Goal: Find specific page/section: Locate item on page

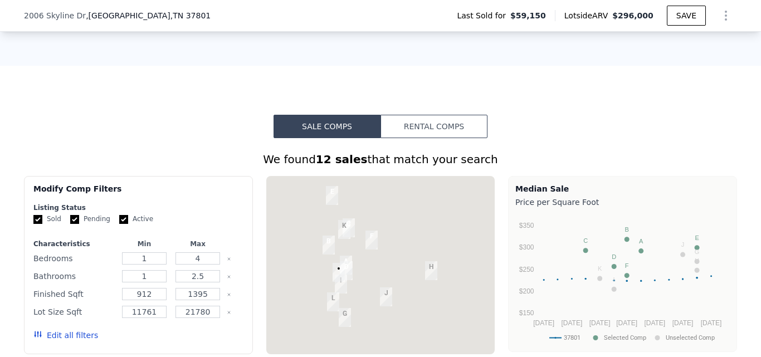
scroll to position [835, 0]
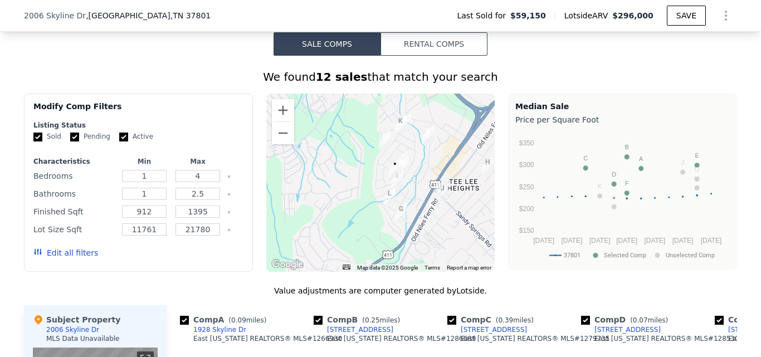
drag, startPoint x: 307, startPoint y: 170, endPoint x: 365, endPoint y: 147, distance: 62.2
click at [365, 147] on div at bounding box center [380, 183] width 229 height 178
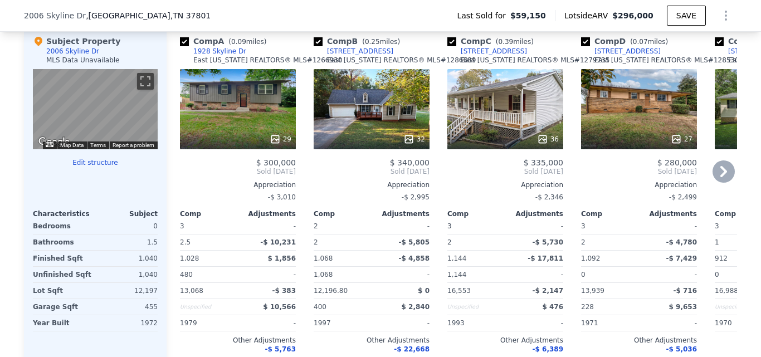
scroll to position [1058, 0]
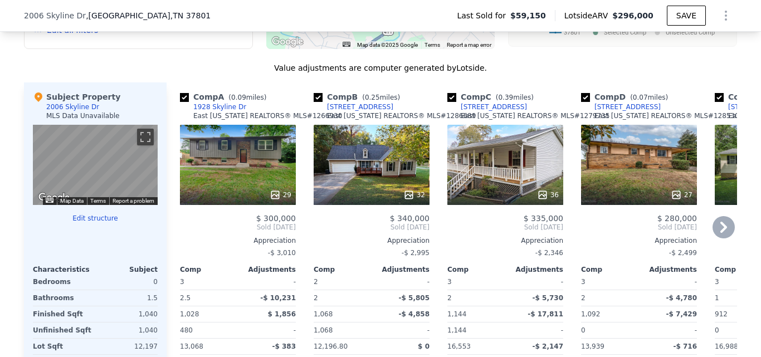
click at [623, 170] on div "27" at bounding box center [639, 165] width 116 height 80
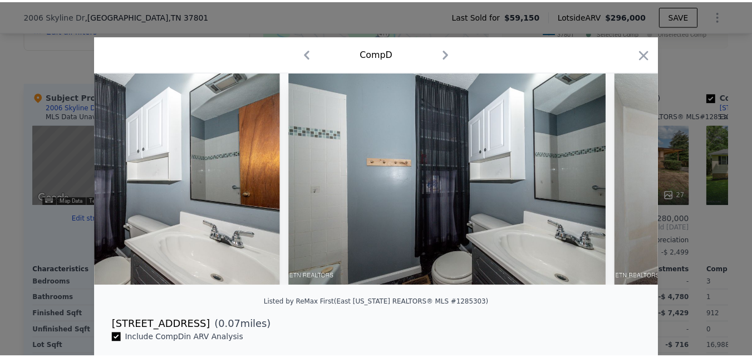
scroll to position [0, 6857]
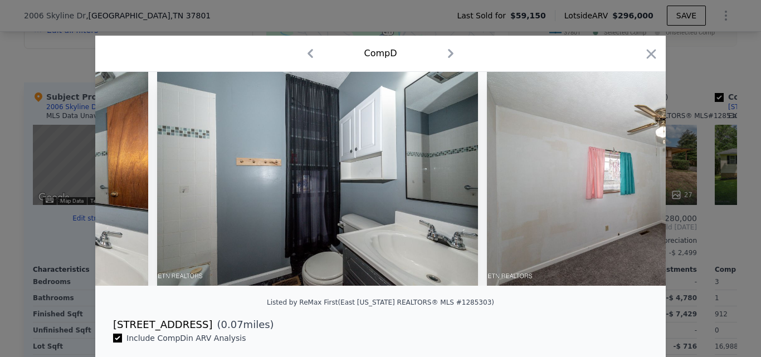
click at [656, 61] on div "Comp D" at bounding box center [380, 54] width 570 height 36
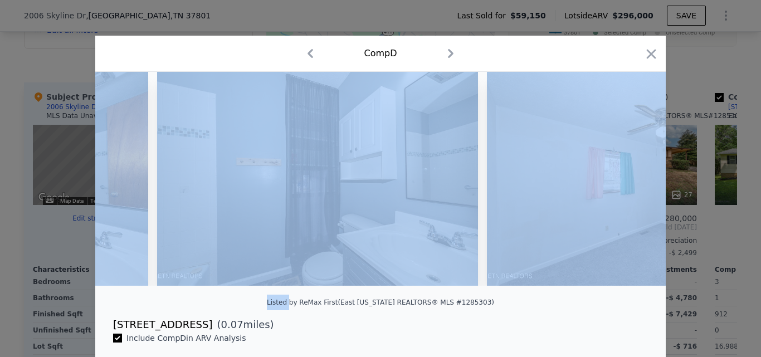
click at [655, 61] on div "Comp D" at bounding box center [380, 54] width 570 height 36
click at [649, 51] on icon "button" at bounding box center [650, 53] width 9 height 9
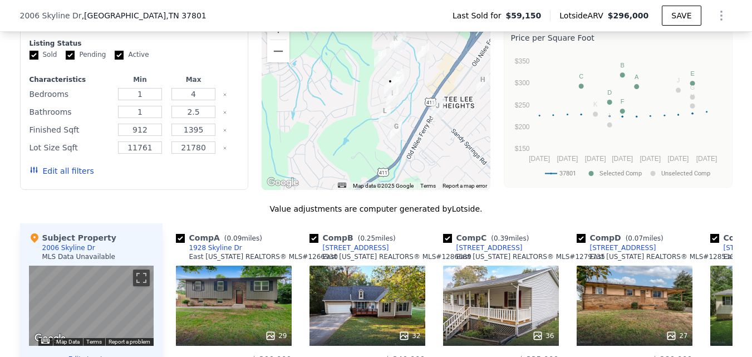
scroll to position [891, 0]
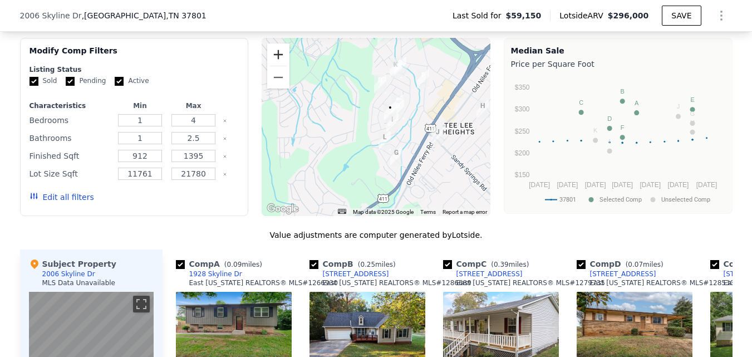
click at [278, 57] on button "Zoom in" at bounding box center [278, 54] width 22 height 22
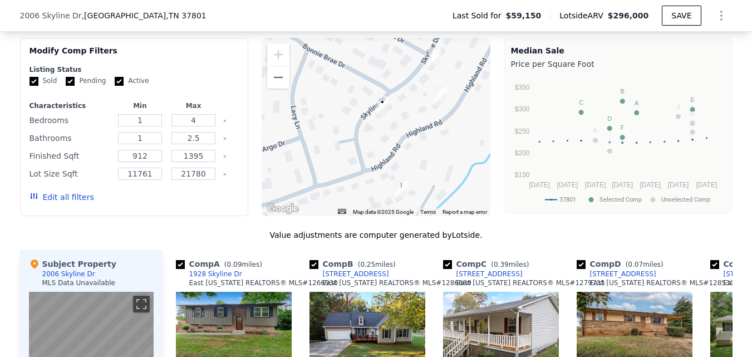
drag, startPoint x: 376, startPoint y: 105, endPoint x: 267, endPoint y: 146, distance: 116.3
click at [267, 146] on div at bounding box center [376, 127] width 229 height 178
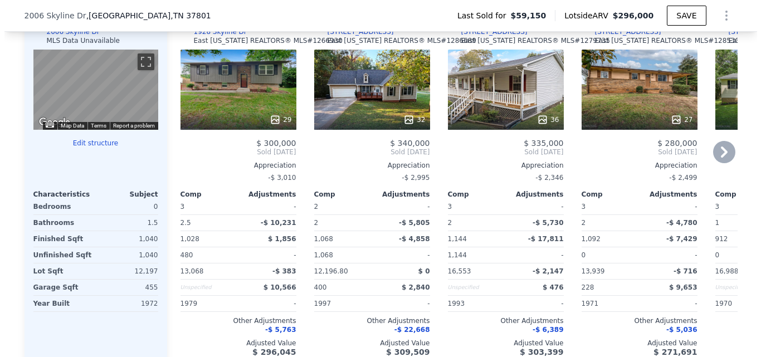
scroll to position [1114, 0]
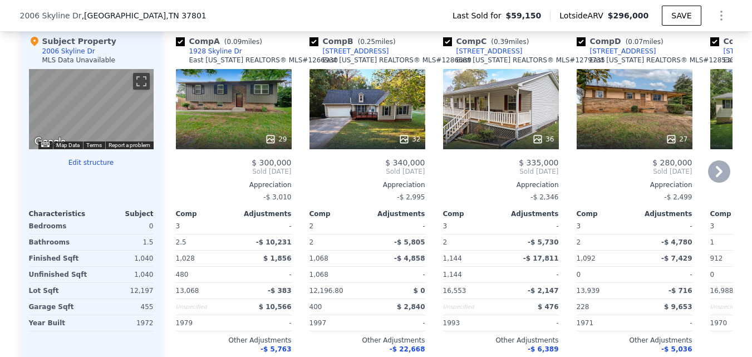
click at [257, 128] on div "29" at bounding box center [234, 109] width 116 height 80
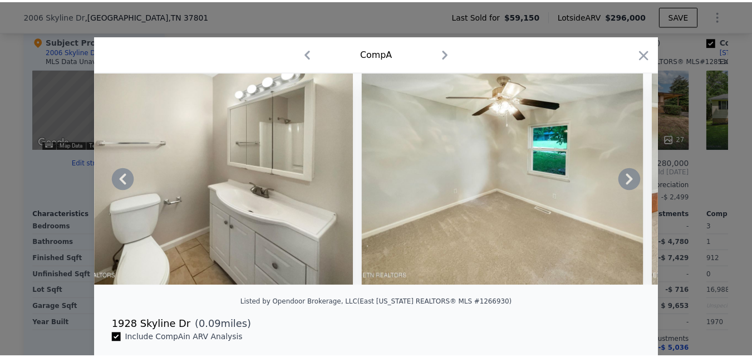
scroll to position [0, 4567]
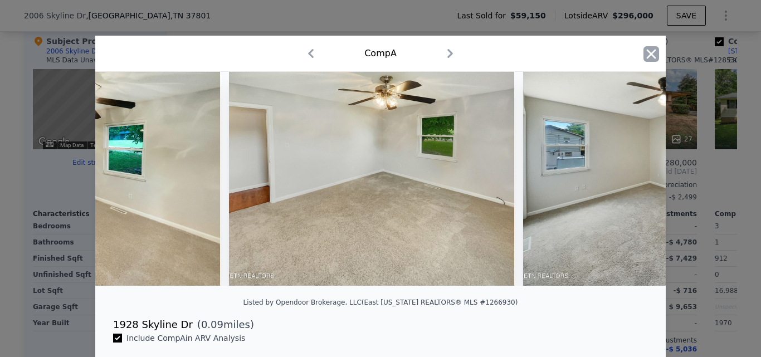
click at [652, 49] on icon "button" at bounding box center [651, 54] width 16 height 16
